Goal: Complete application form: Complete application form

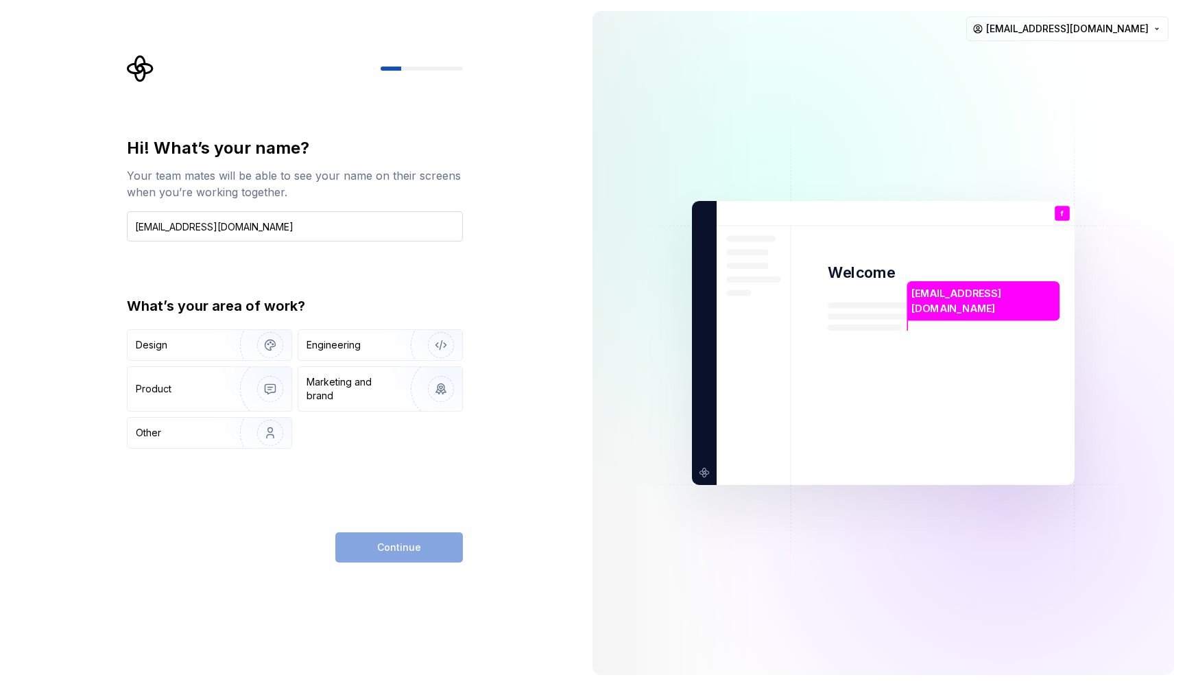
click at [285, 222] on input "[EMAIL_ADDRESS][DOMAIN_NAME]" at bounding box center [295, 226] width 336 height 30
type input "ma+"
click at [410, 549] on div "Continue" at bounding box center [399, 547] width 128 height 30
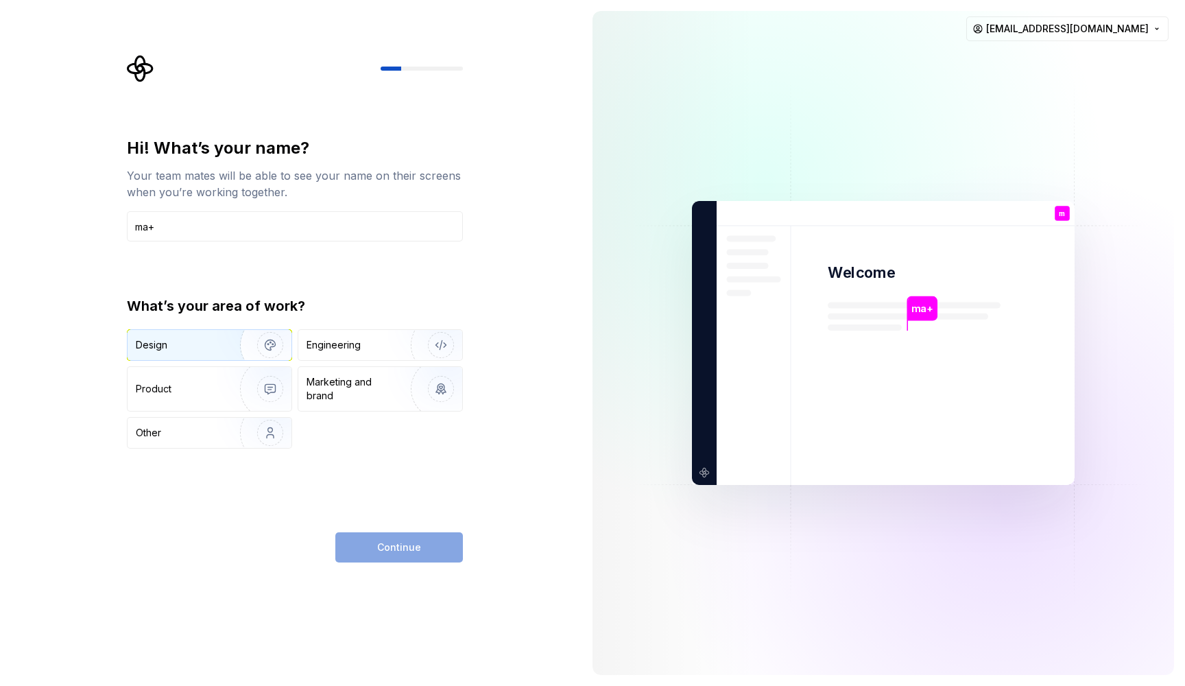
click at [240, 341] on img "button" at bounding box center [261, 345] width 88 height 92
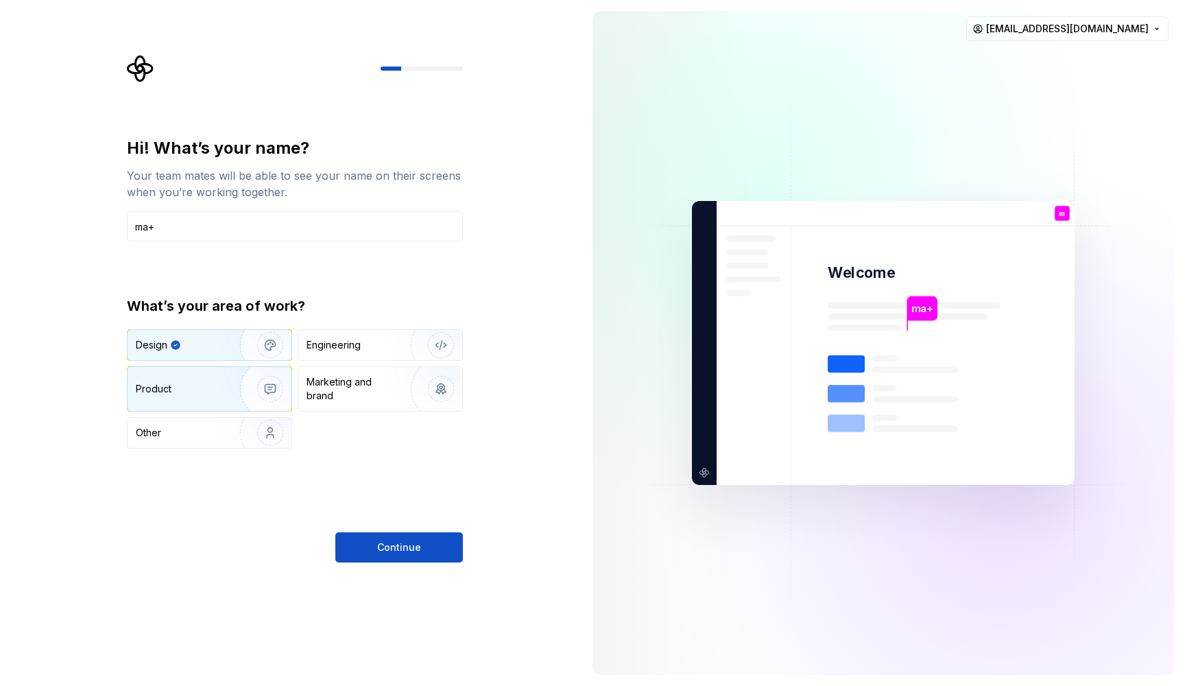
click at [243, 394] on img "button" at bounding box center [261, 389] width 88 height 92
click at [233, 353] on img "button" at bounding box center [261, 345] width 88 height 92
click at [356, 353] on div "Engineering" at bounding box center [380, 345] width 164 height 30
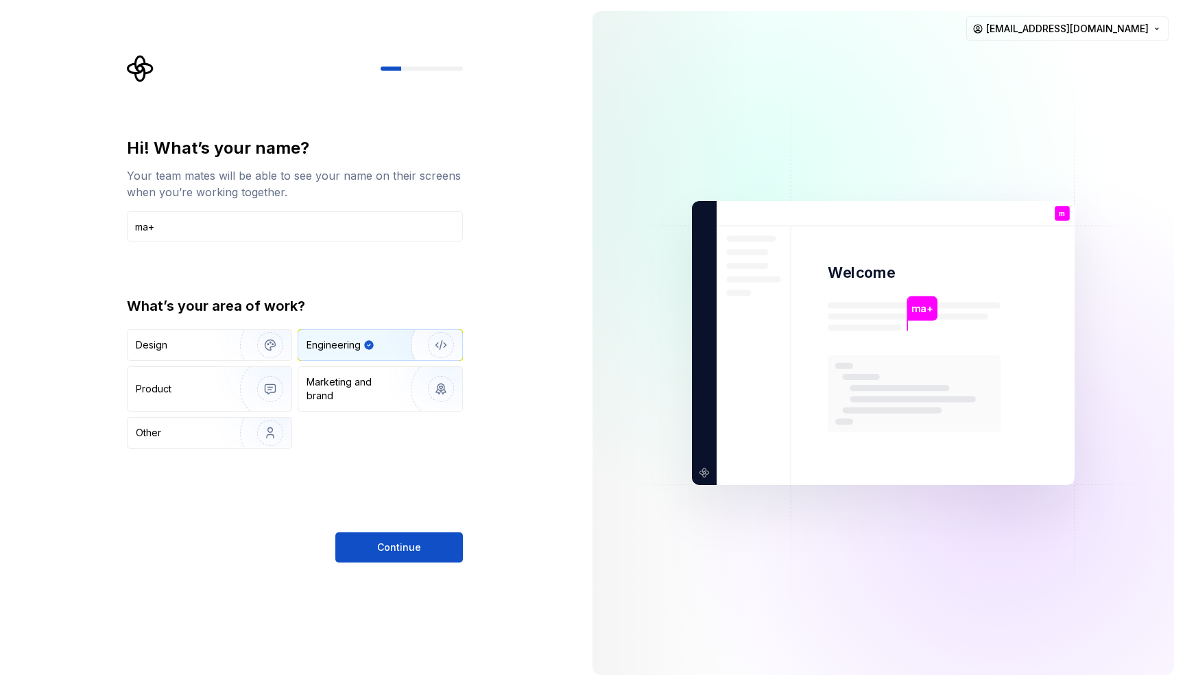
click at [425, 481] on div "Hi! What’s your name? Your team mates will be able to see your name on their sc…" at bounding box center [295, 349] width 336 height 425
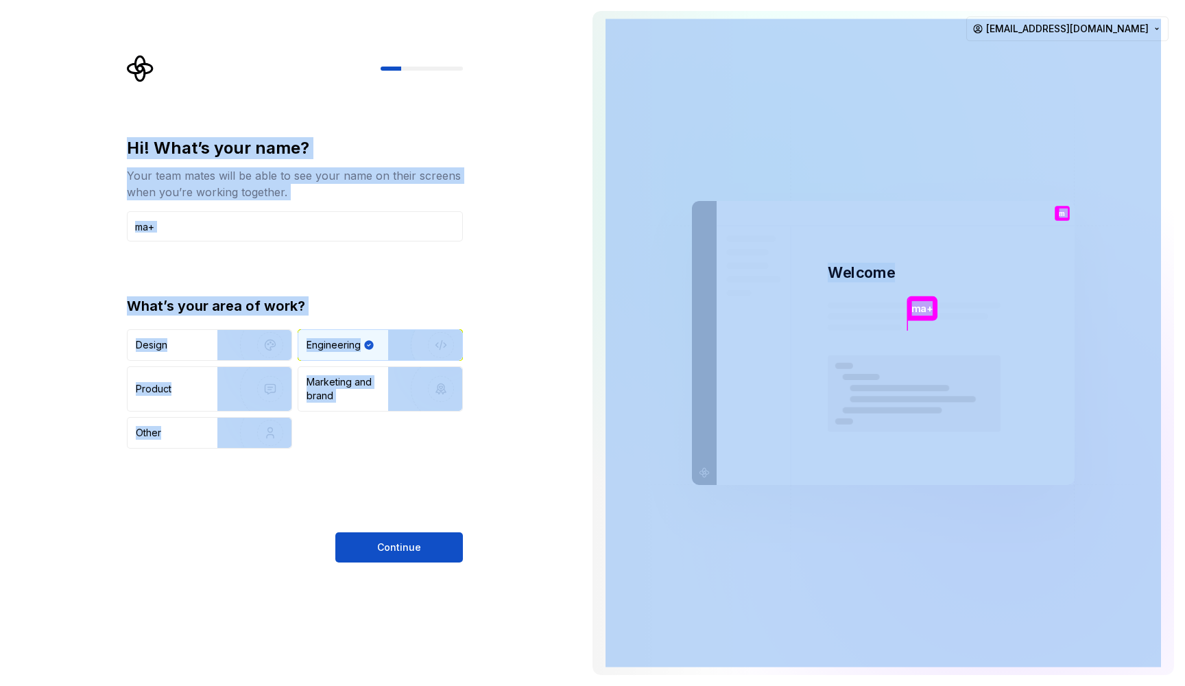
click at [425, 481] on div "Hi! What’s your name? Your team mates will be able to see your name on their sc…" at bounding box center [295, 349] width 336 height 425
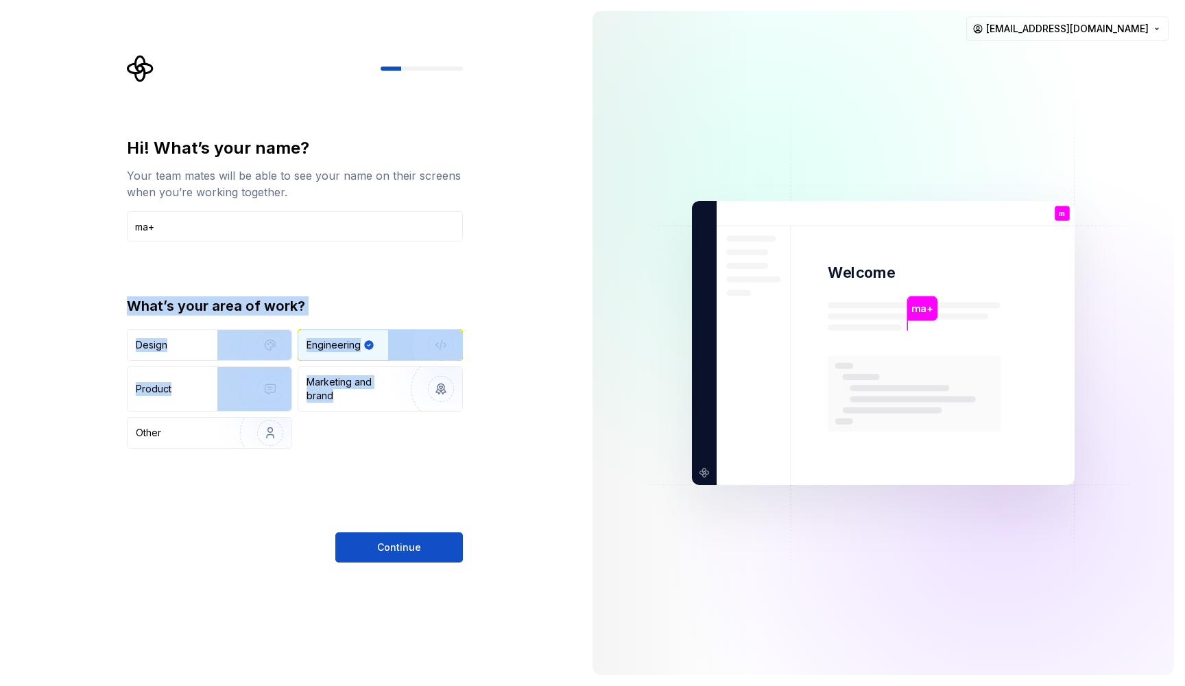
drag, startPoint x: 410, startPoint y: 481, endPoint x: 99, endPoint y: 312, distance: 353.5
click at [99, 309] on div "Hi! What’s your name? Your team mates will be able to see your name on their sc…" at bounding box center [291, 343] width 582 height 686
click at [118, 272] on div "Hi! What’s your name? Your team mates will be able to see your name on their sc…" at bounding box center [291, 343] width 582 height 686
drag, startPoint x: 117, startPoint y: 272, endPoint x: 246, endPoint y: 460, distance: 227.3
click at [246, 460] on div "Hi! What’s your name? Your team mates will be able to see your name on their sc…" at bounding box center [291, 343] width 582 height 686
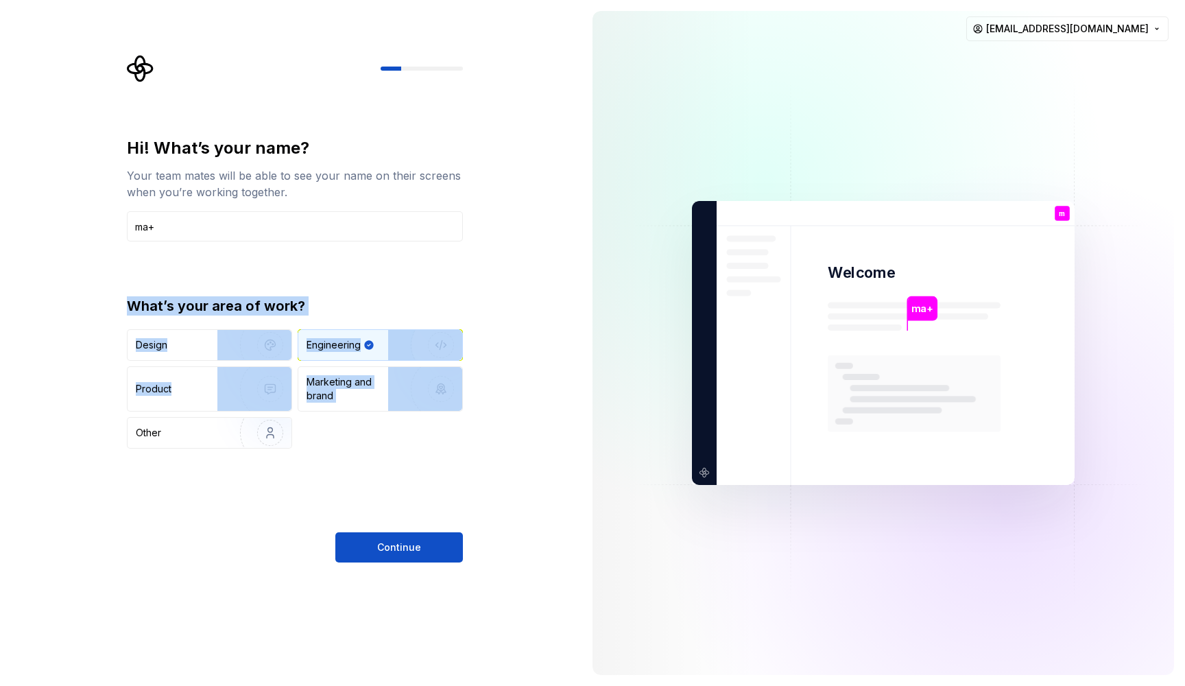
click at [433, 462] on div "Hi! What’s your name? Your team mates will be able to see your name on their sc…" at bounding box center [295, 349] width 336 height 425
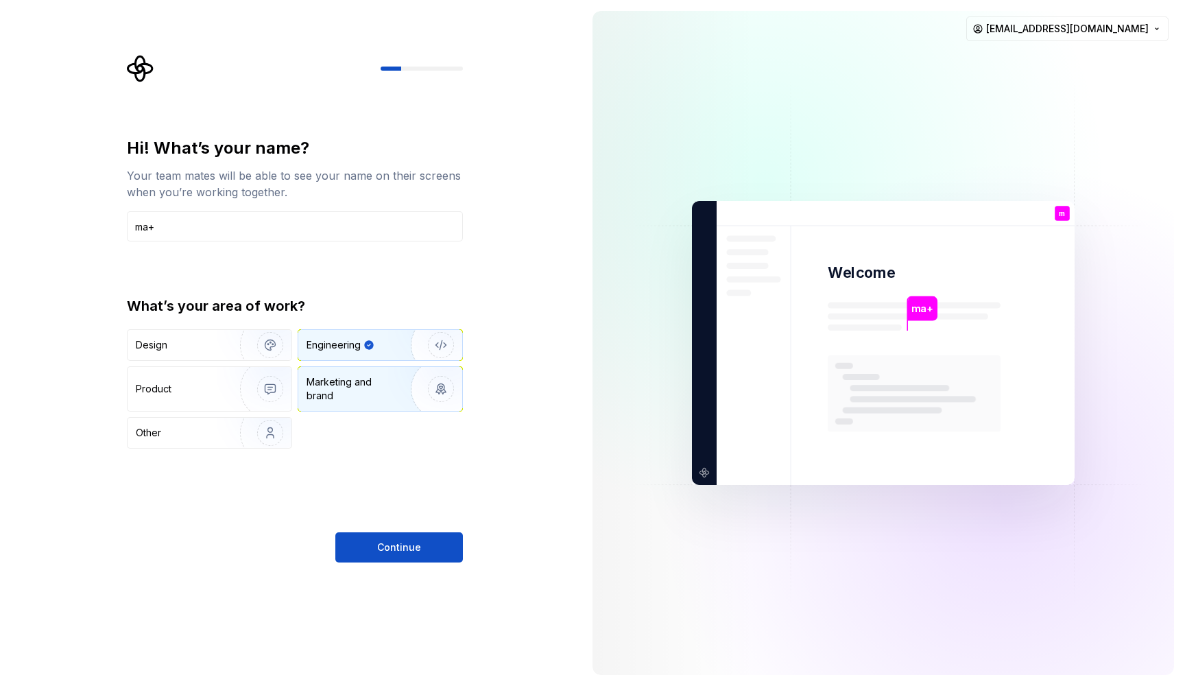
click at [383, 402] on div "Marketing and brand" at bounding box center [353, 388] width 93 height 27
click at [361, 357] on div "Engineering" at bounding box center [380, 345] width 164 height 30
click at [261, 425] on img "button" at bounding box center [261, 433] width 88 height 92
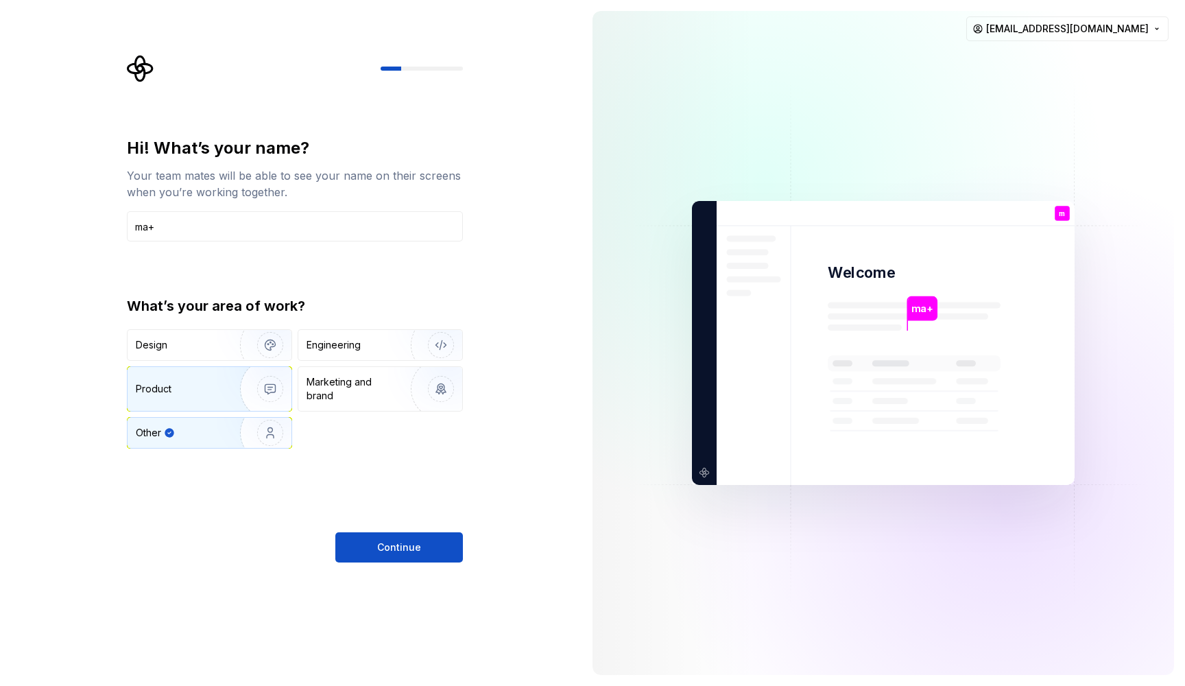
click at [215, 395] on div "Product" at bounding box center [181, 389] width 91 height 14
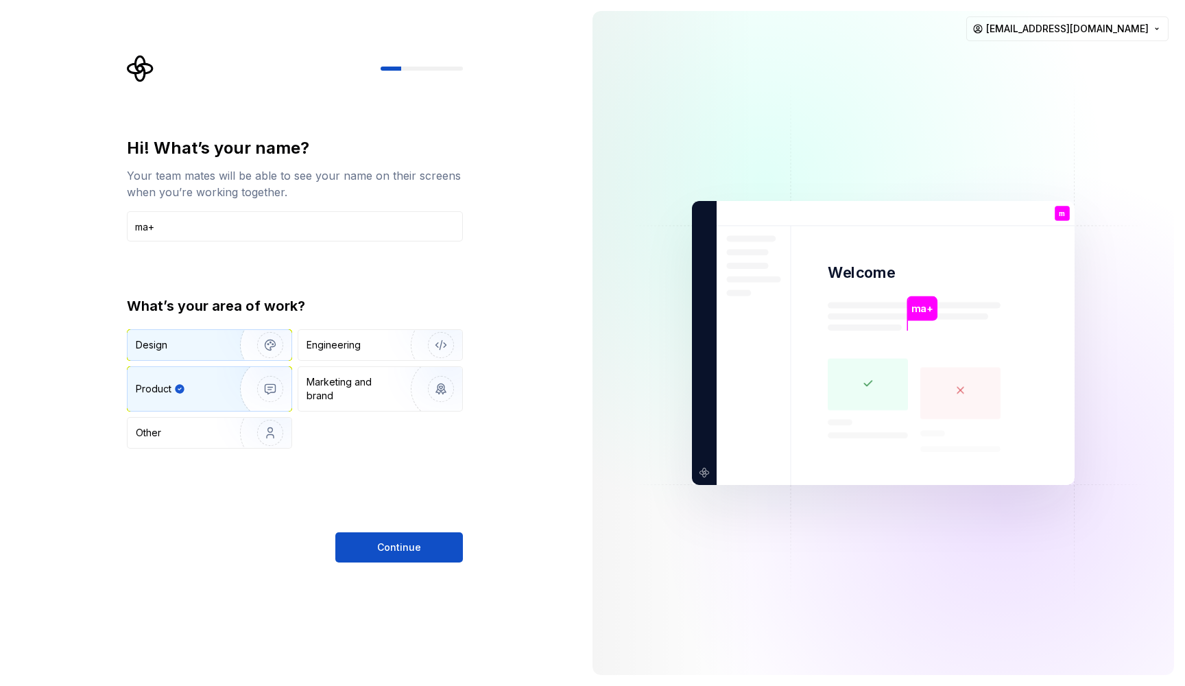
click at [213, 353] on div "Design" at bounding box center [210, 345] width 164 height 30
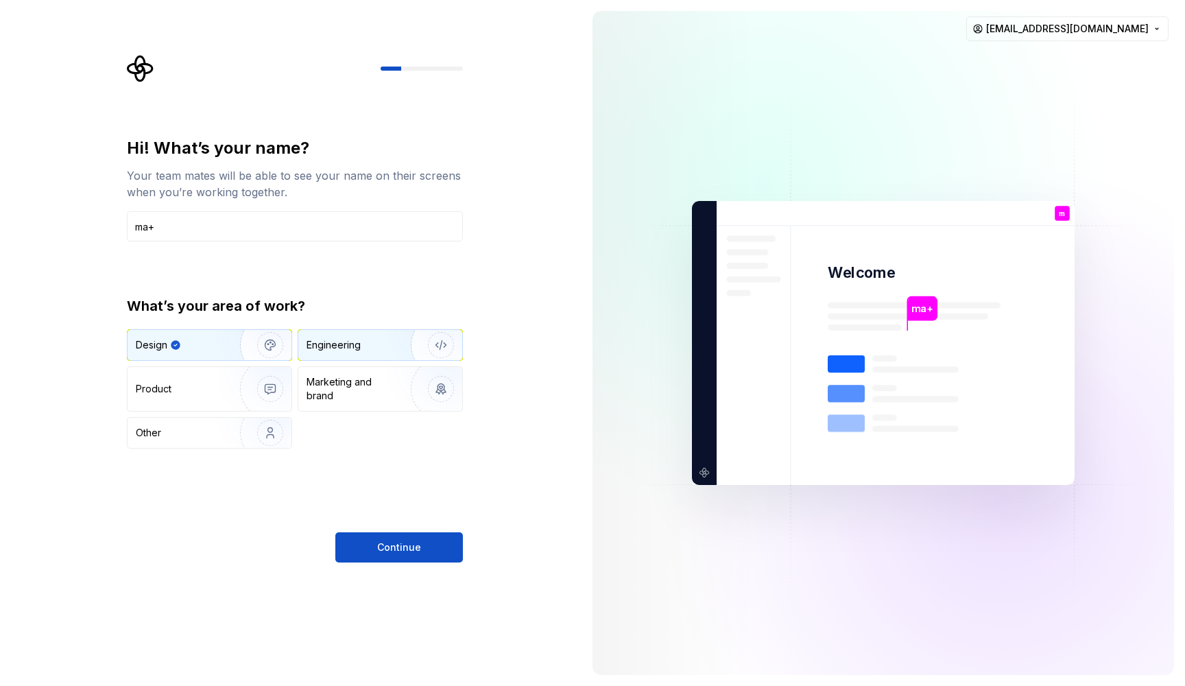
click at [346, 337] on div "Engineering" at bounding box center [380, 345] width 164 height 30
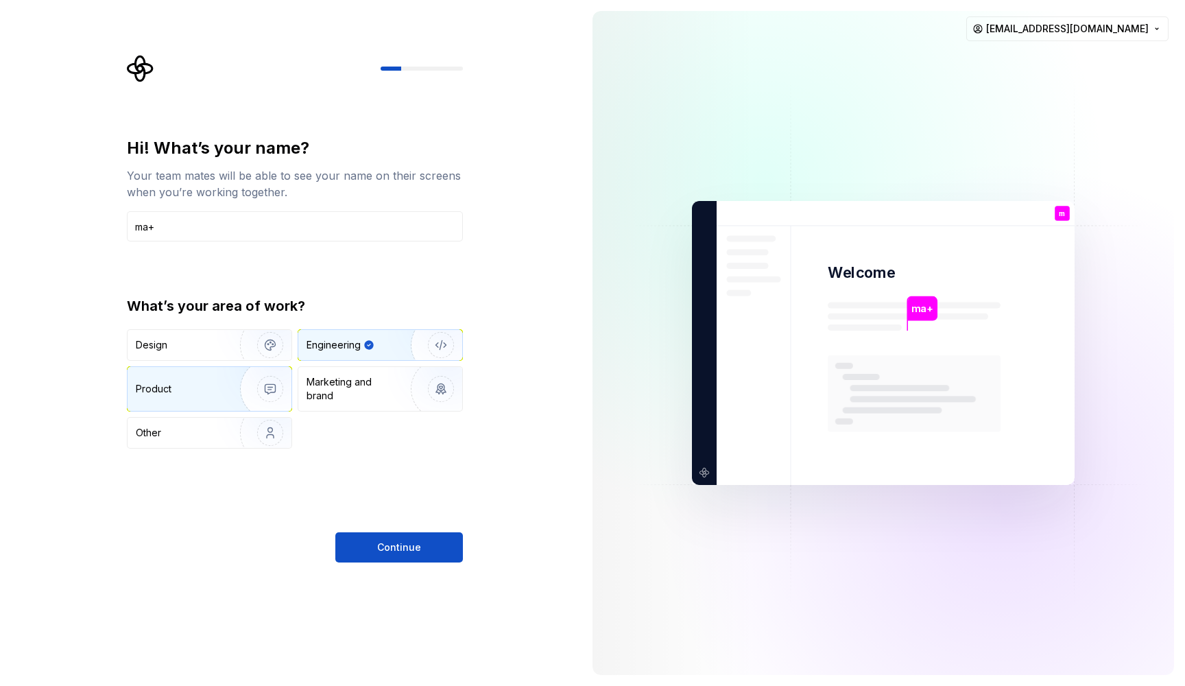
click at [213, 377] on div "Product" at bounding box center [210, 389] width 164 height 44
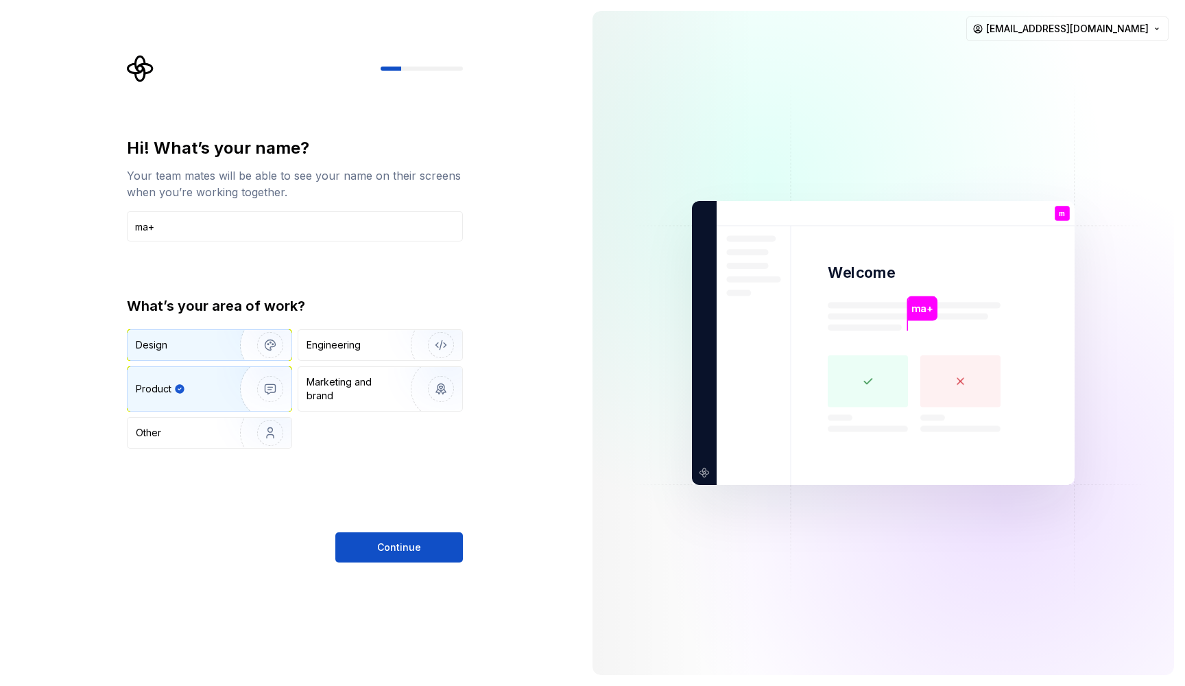
click at [215, 346] on div "Design" at bounding box center [179, 345] width 86 height 14
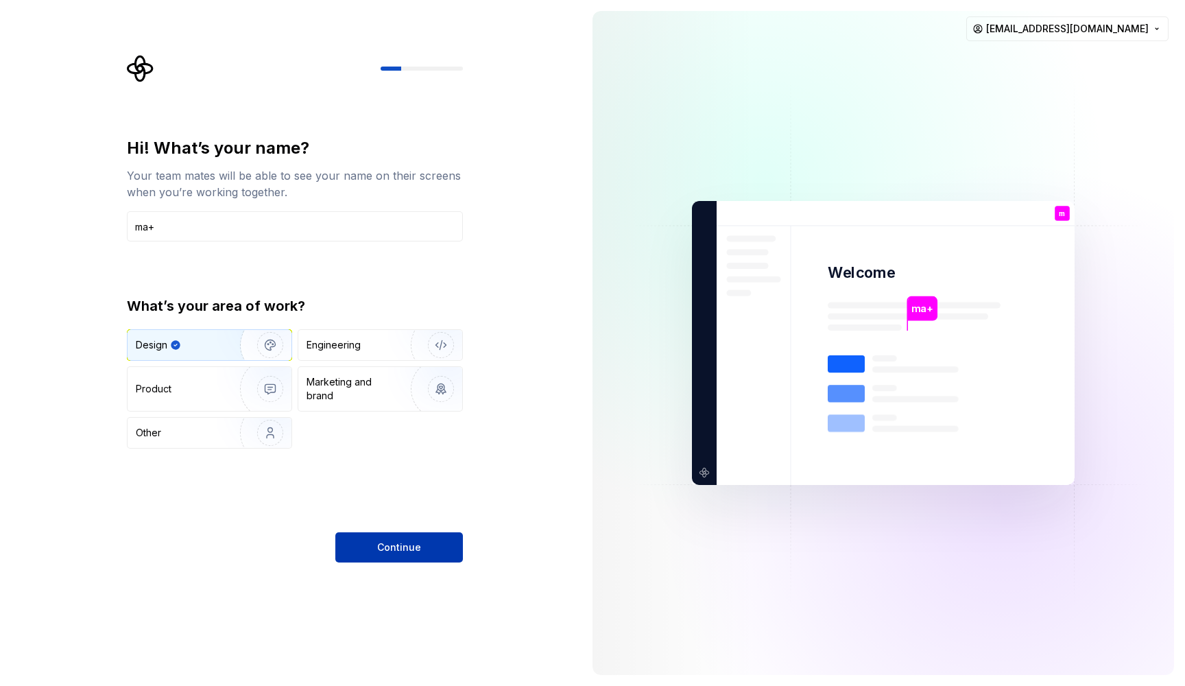
click at [375, 547] on button "Continue" at bounding box center [399, 547] width 128 height 30
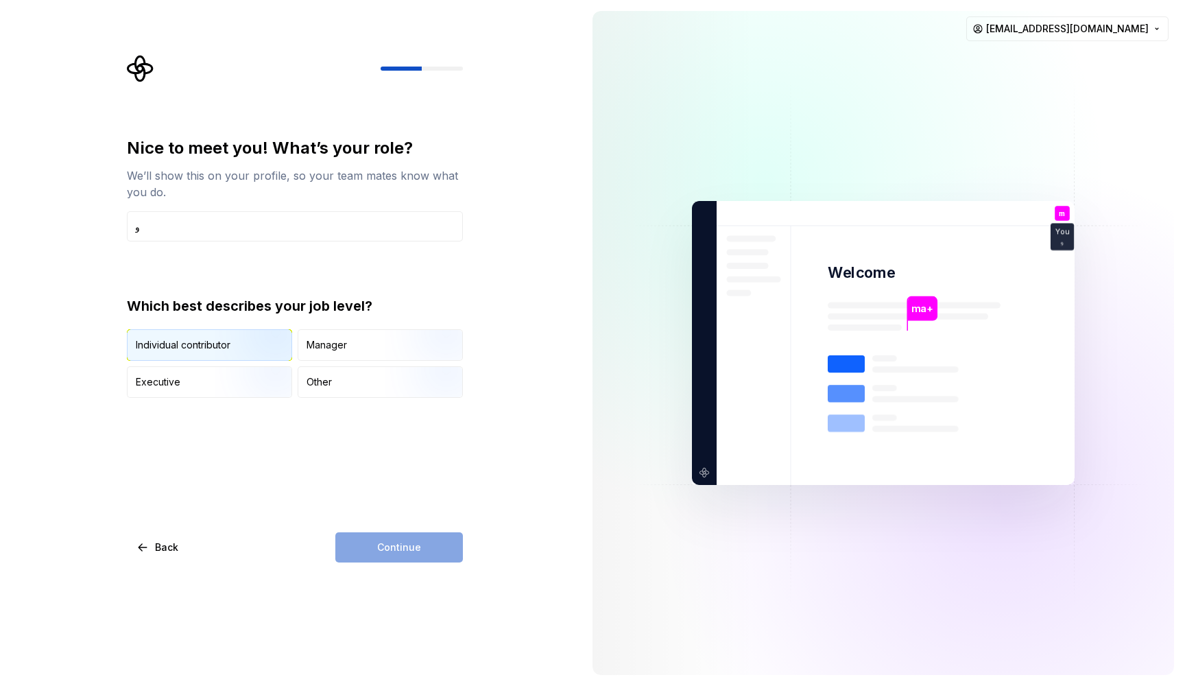
click at [268, 334] on img "button" at bounding box center [259, 362] width 88 height 92
click at [398, 542] on span "Continue" at bounding box center [399, 547] width 44 height 14
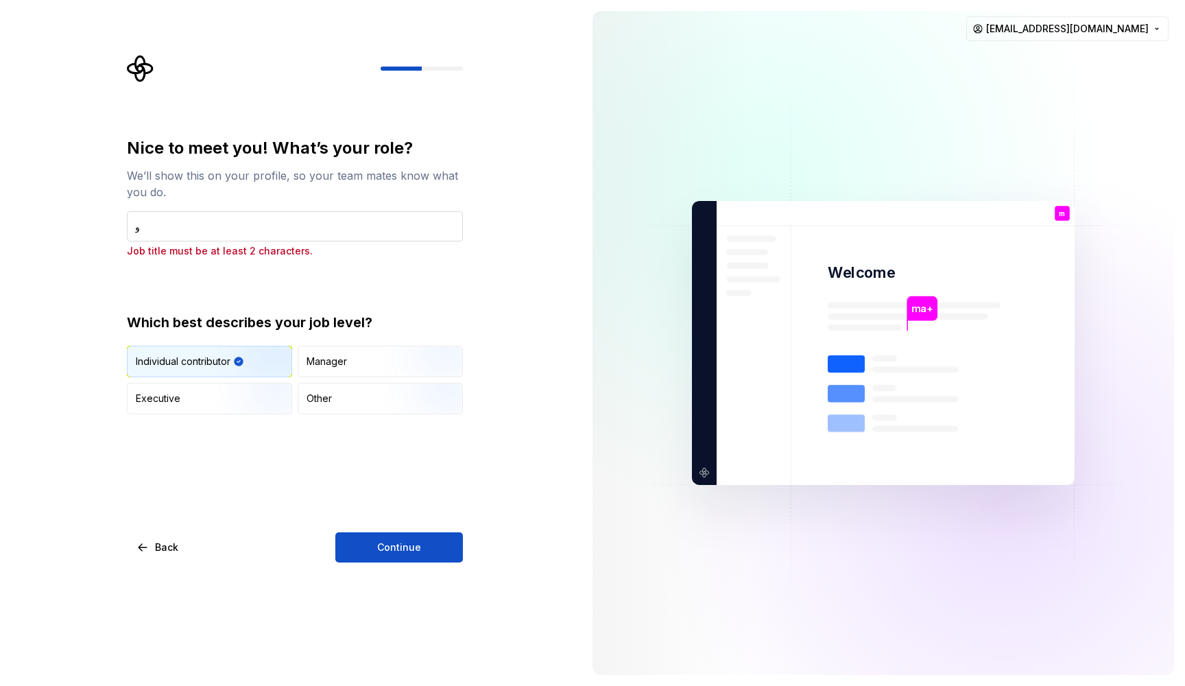
click at [200, 229] on input "و" at bounding box center [295, 226] width 336 height 30
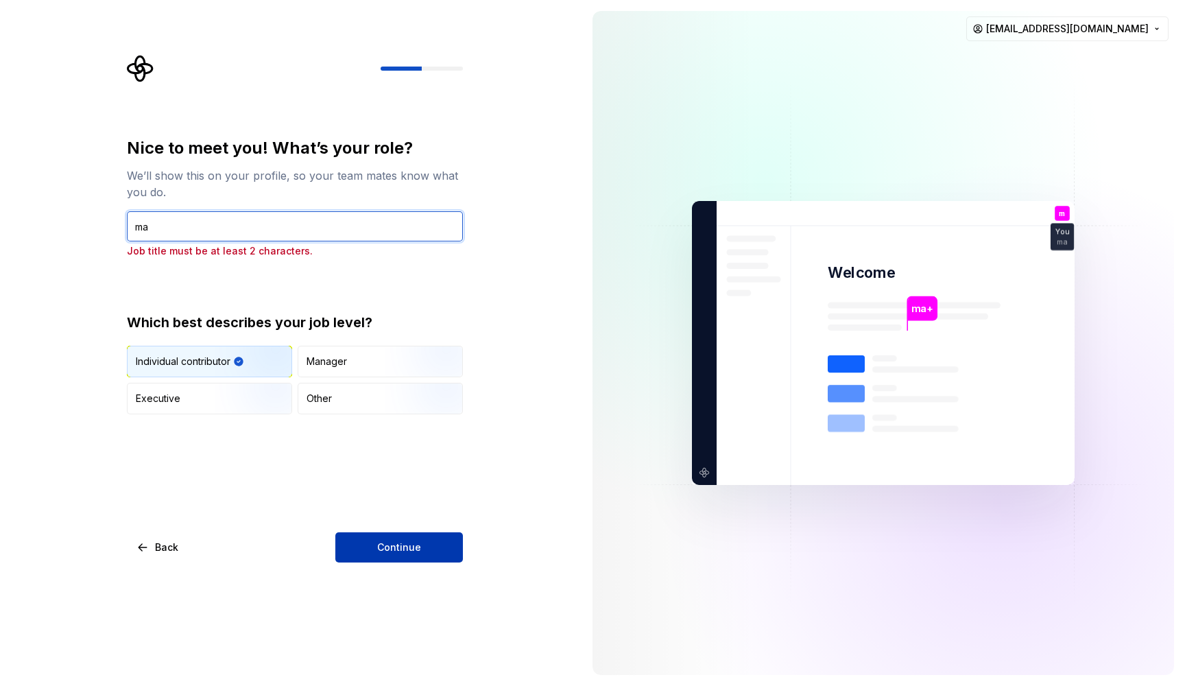
type input "ma"
click at [385, 538] on button "Continue" at bounding box center [399, 547] width 128 height 30
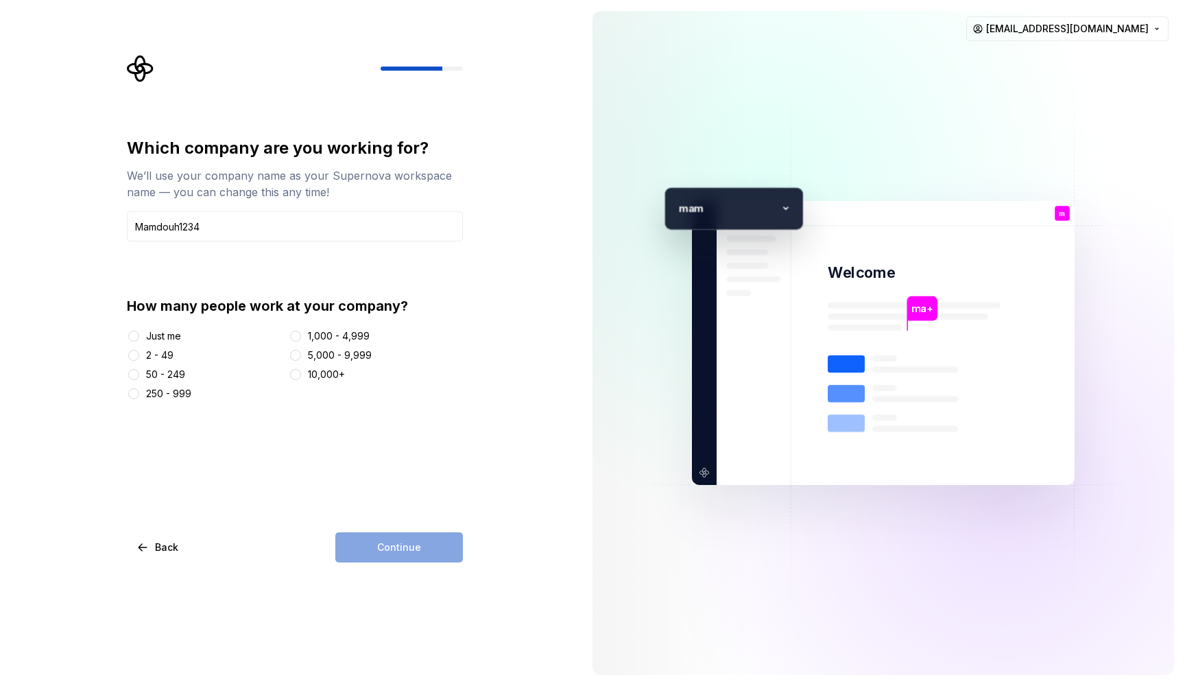
type input "Mamdouh1234"
drag, startPoint x: 341, startPoint y: 250, endPoint x: 158, endPoint y: 332, distance: 200.1
click at [158, 332] on div "Just me" at bounding box center [163, 336] width 35 height 14
click at [139, 332] on button "Just me" at bounding box center [133, 336] width 11 height 11
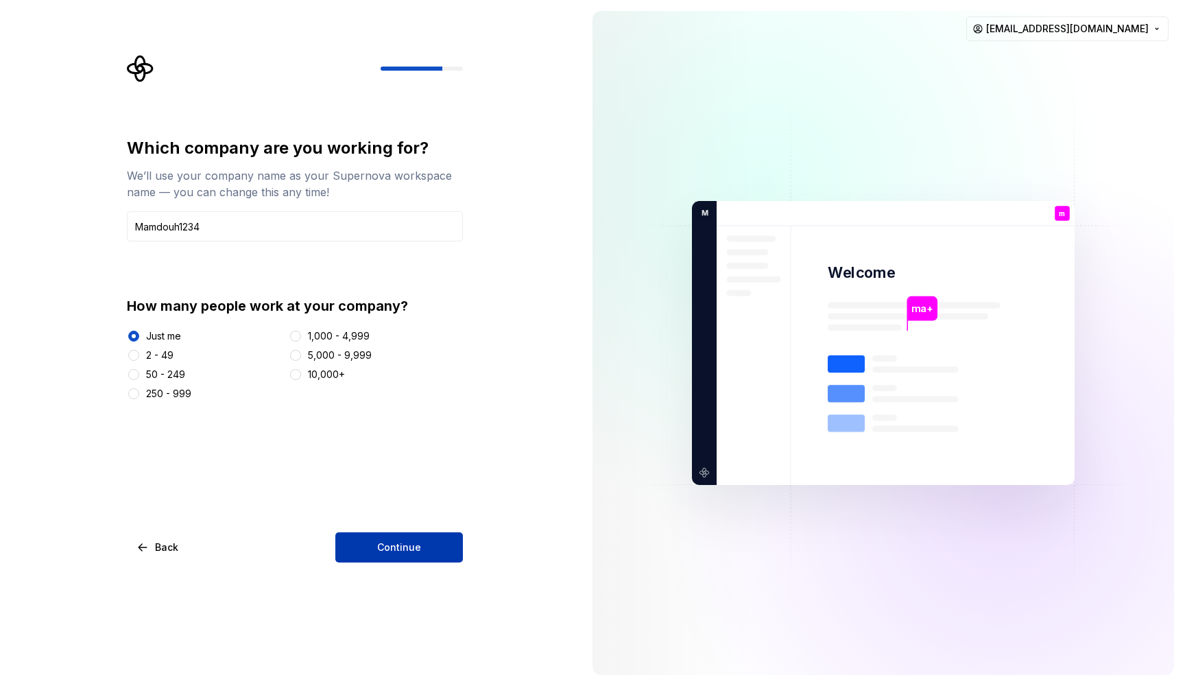
click at [377, 539] on button "Continue" at bounding box center [399, 547] width 128 height 30
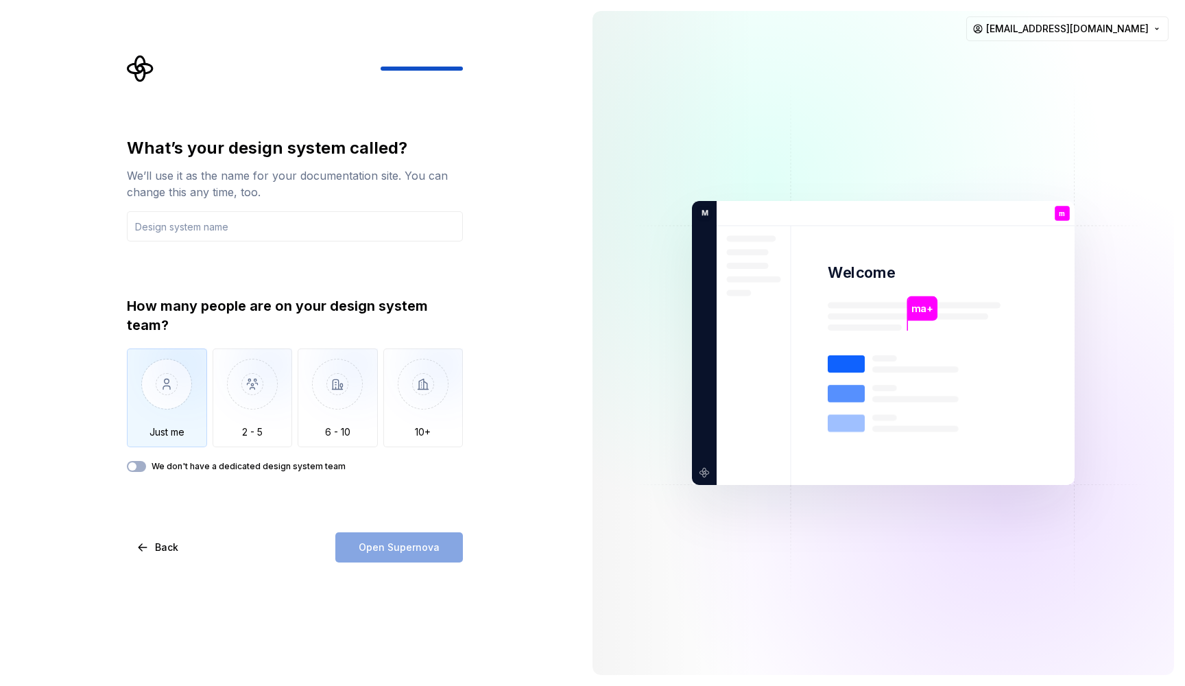
click at [179, 407] on img "button" at bounding box center [167, 394] width 80 height 92
click at [408, 549] on div "Open Supernova" at bounding box center [399, 547] width 128 height 30
click at [178, 222] on input "text" at bounding box center [295, 226] width 336 height 30
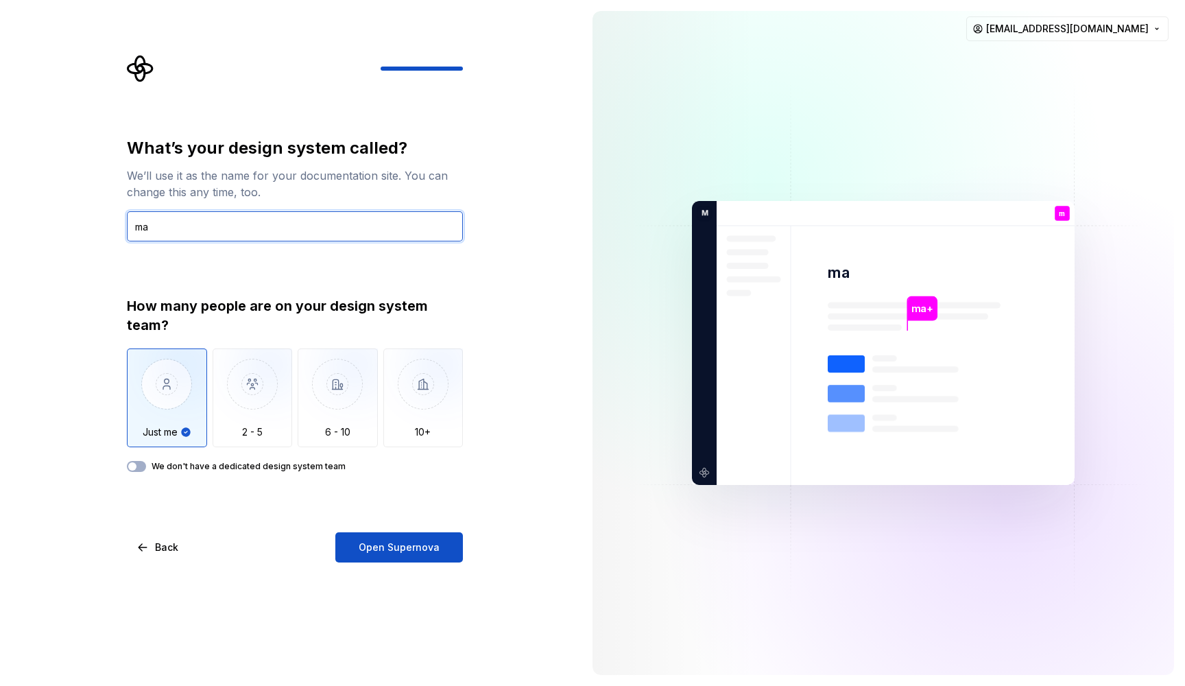
type input "m"
type input "r"
type input "remontada"
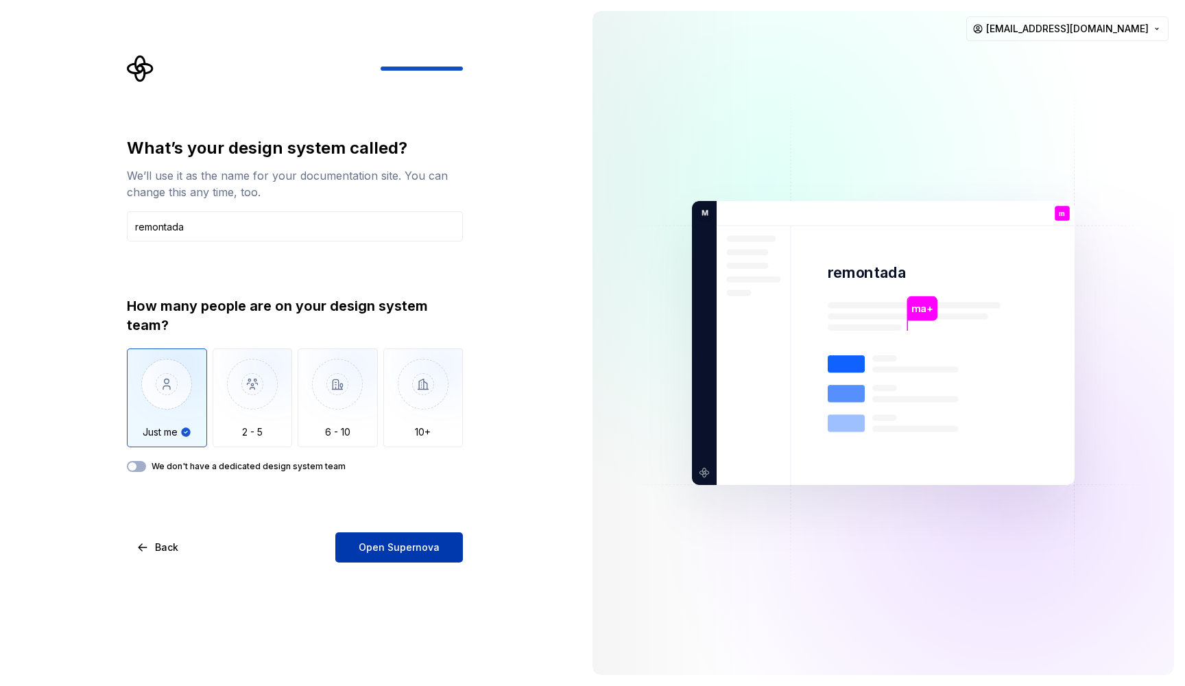
click at [364, 543] on span "Open Supernova" at bounding box center [399, 547] width 81 height 14
